Goal: Share content

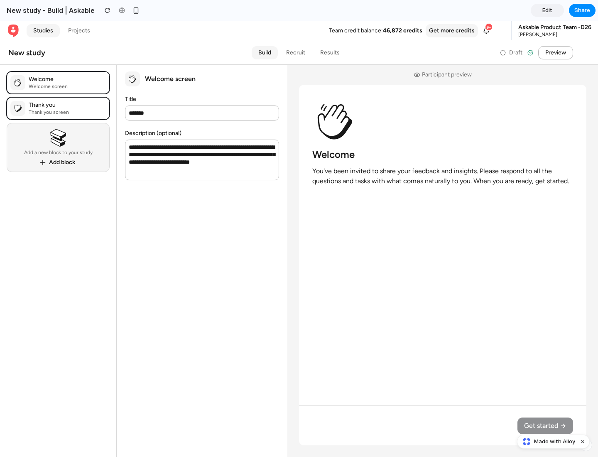
click at [582, 10] on span "Share" at bounding box center [582, 10] width 16 height 8
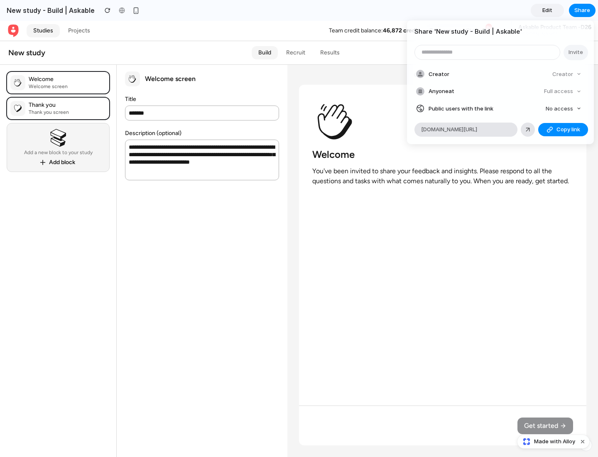
click at [563, 129] on span "Copy link" at bounding box center [568, 129] width 24 height 8
click at [554, 441] on div "Share ' New study - Build | Askable ' Invite Creator Creator Anyone at Full acc…" at bounding box center [299, 228] width 598 height 457
